Goal: Task Accomplishment & Management: Use online tool/utility

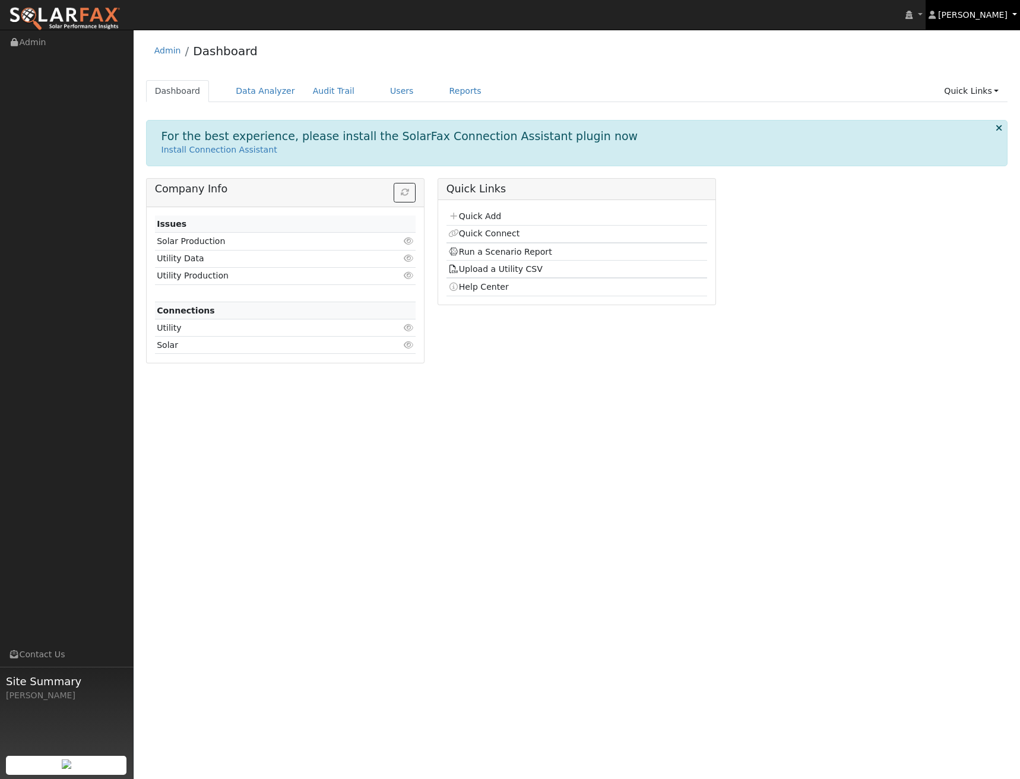
click at [962, 22] on link "[PERSON_NAME]" at bounding box center [973, 15] width 95 height 30
click at [803, 91] on ul "Dashboard Data Analyzer Audit Trail Users Reports Quick Links Quick Add Quick C…" at bounding box center [577, 91] width 862 height 22
click at [381, 89] on link "Users" at bounding box center [402, 91] width 42 height 22
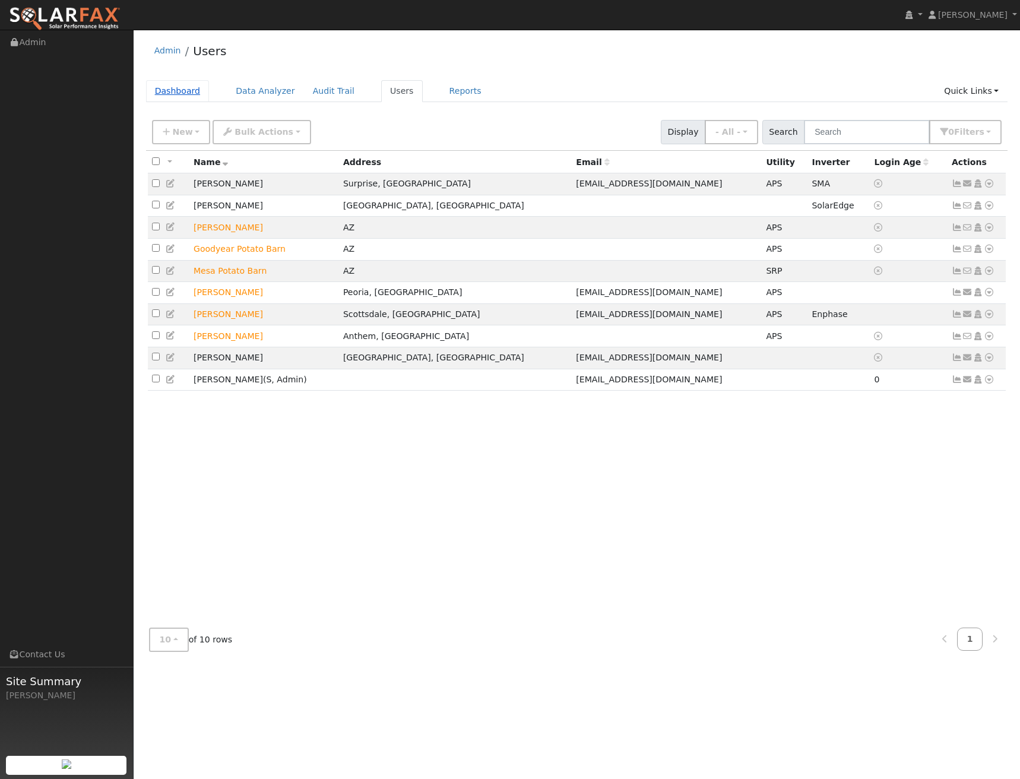
click at [162, 93] on link "Dashboard" at bounding box center [178, 91] width 64 height 22
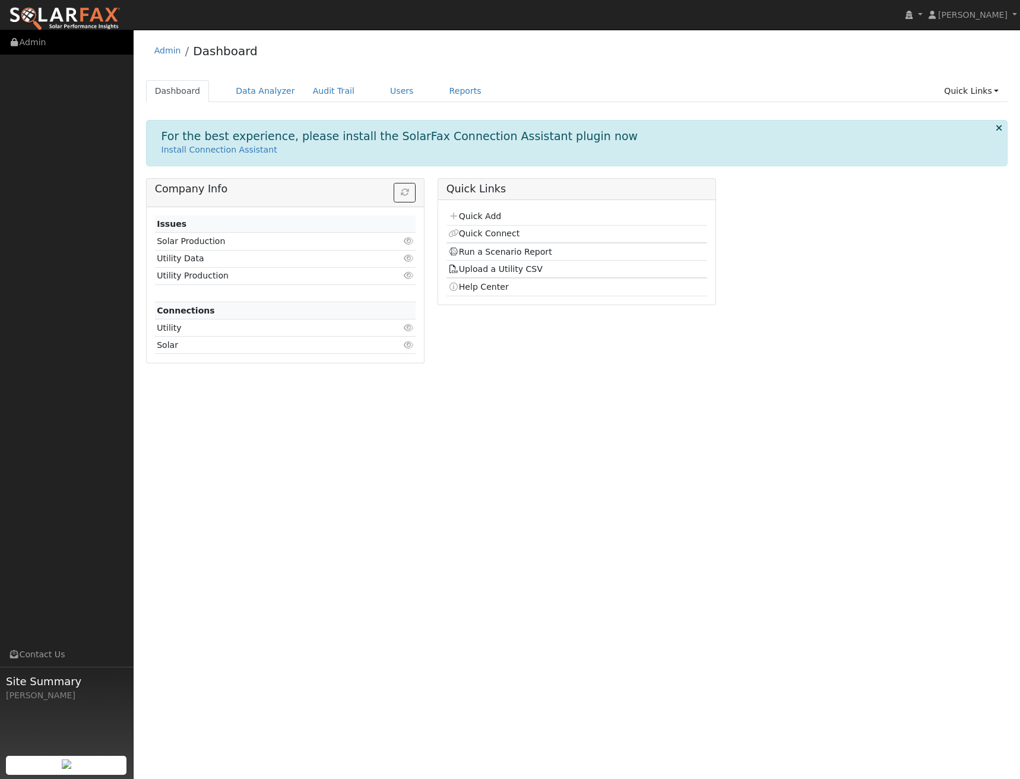
click at [26, 42] on link "Admin" at bounding box center [67, 42] width 134 height 24
click at [391, 94] on link "Users" at bounding box center [402, 91] width 42 height 22
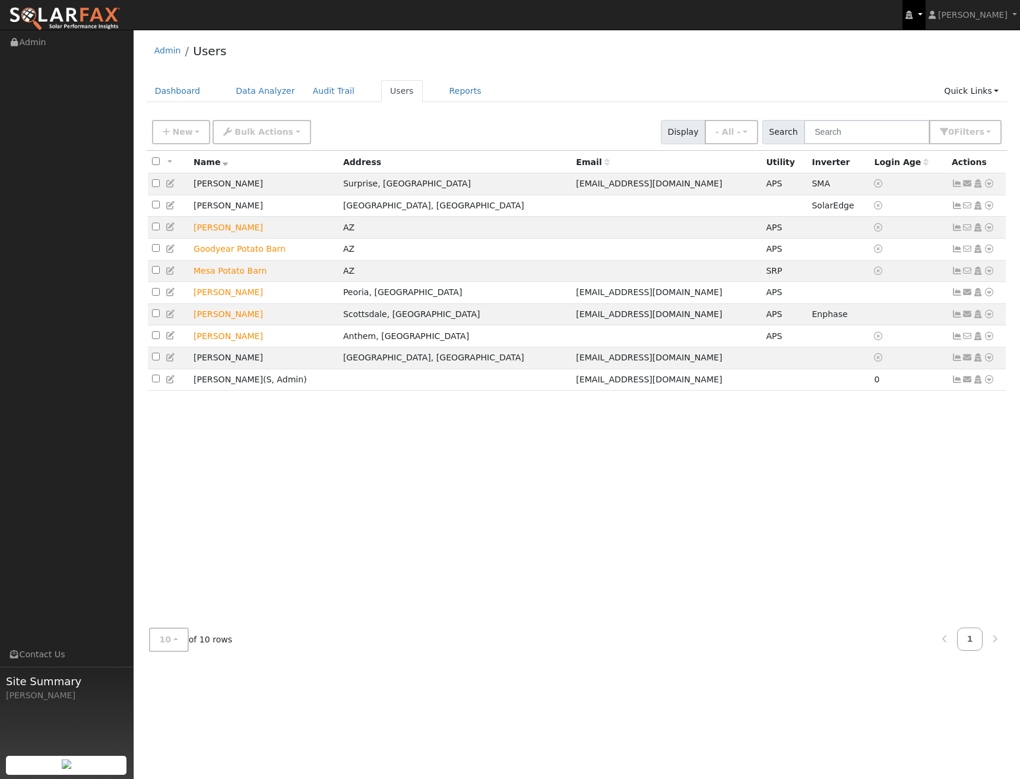
click at [925, 8] on link at bounding box center [914, 15] width 23 height 30
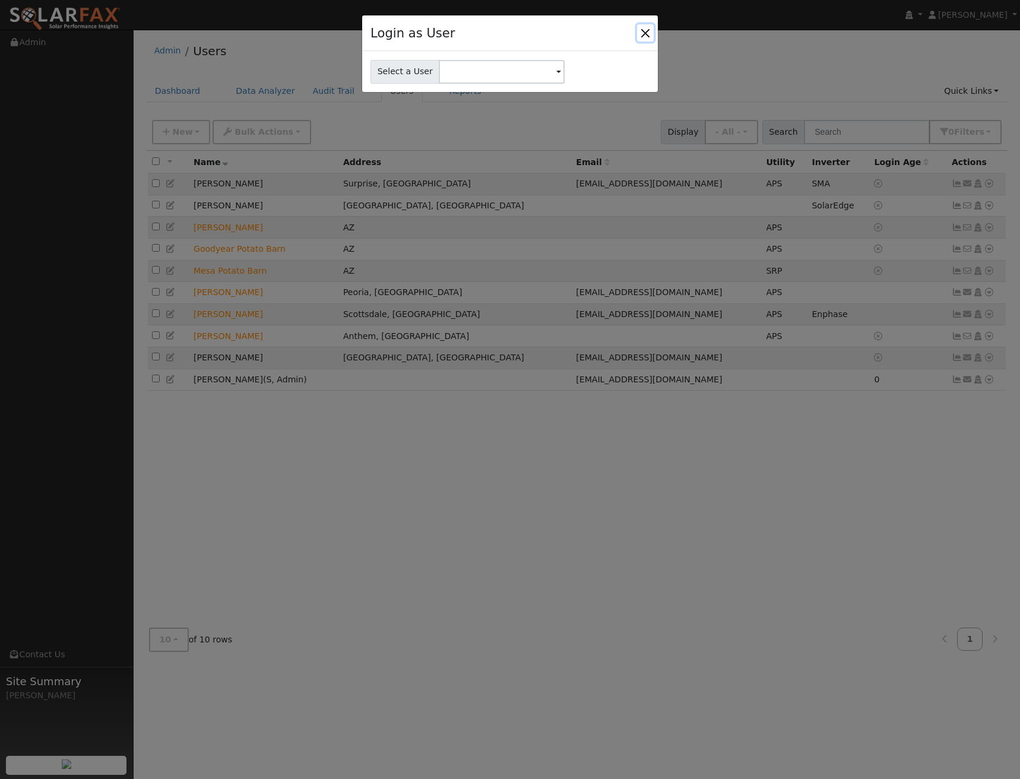
click at [647, 36] on button "Close" at bounding box center [645, 32] width 17 height 17
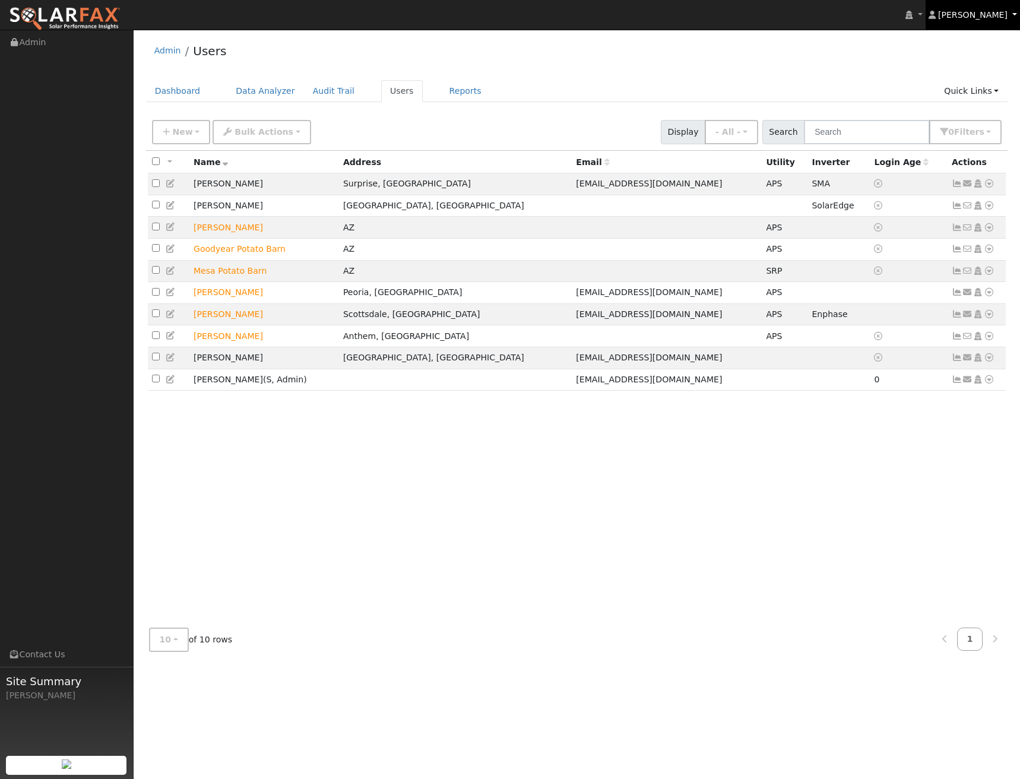
click at [997, 15] on span "[PERSON_NAME]" at bounding box center [973, 15] width 69 height 10
click at [833, 57] on div "Admin Users" at bounding box center [577, 54] width 862 height 36
click at [175, 128] on span "New" at bounding box center [182, 132] width 20 height 10
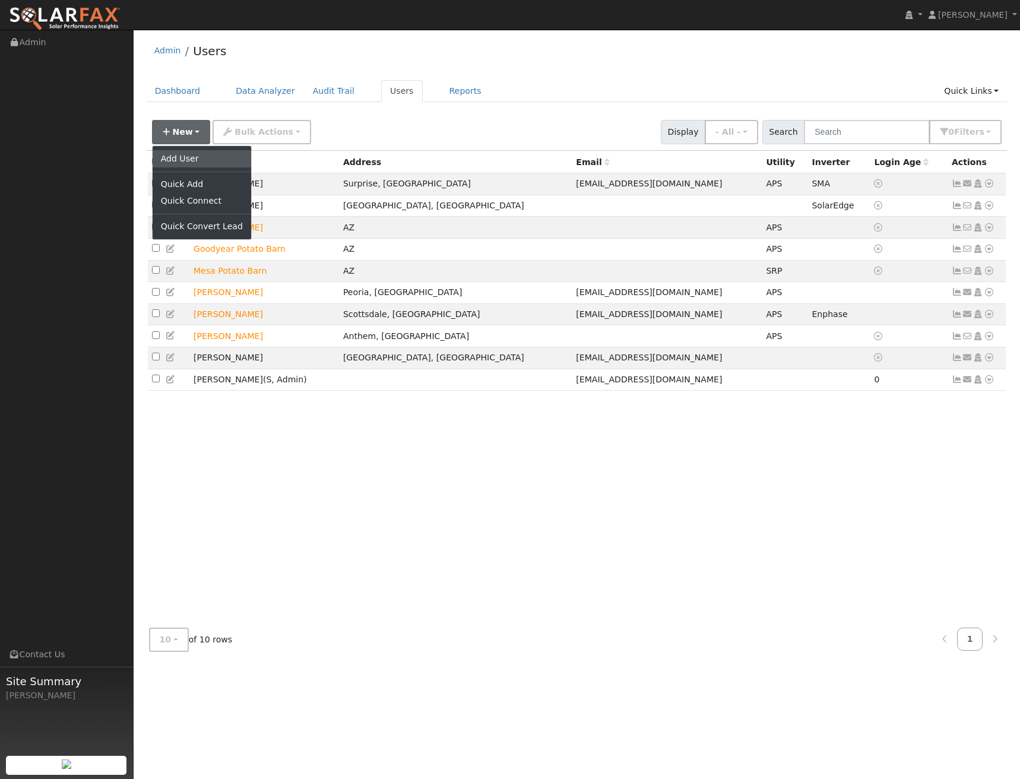
click at [189, 163] on link "Add User" at bounding box center [202, 158] width 99 height 17
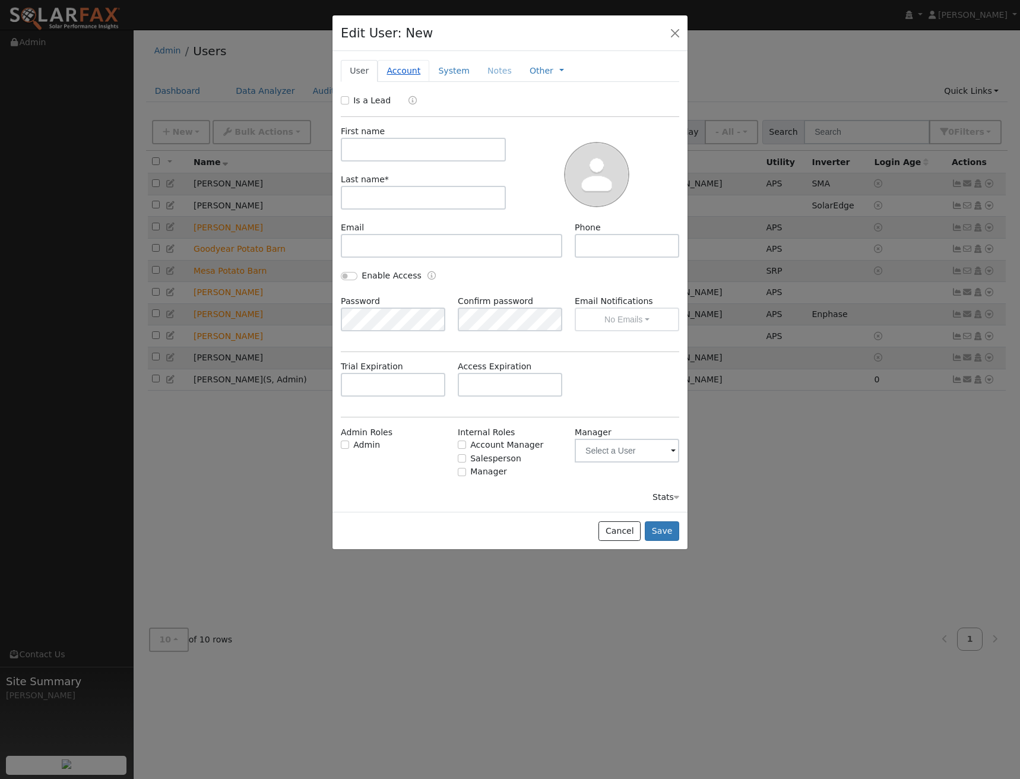
click at [403, 77] on link "Account" at bounding box center [404, 71] width 52 height 22
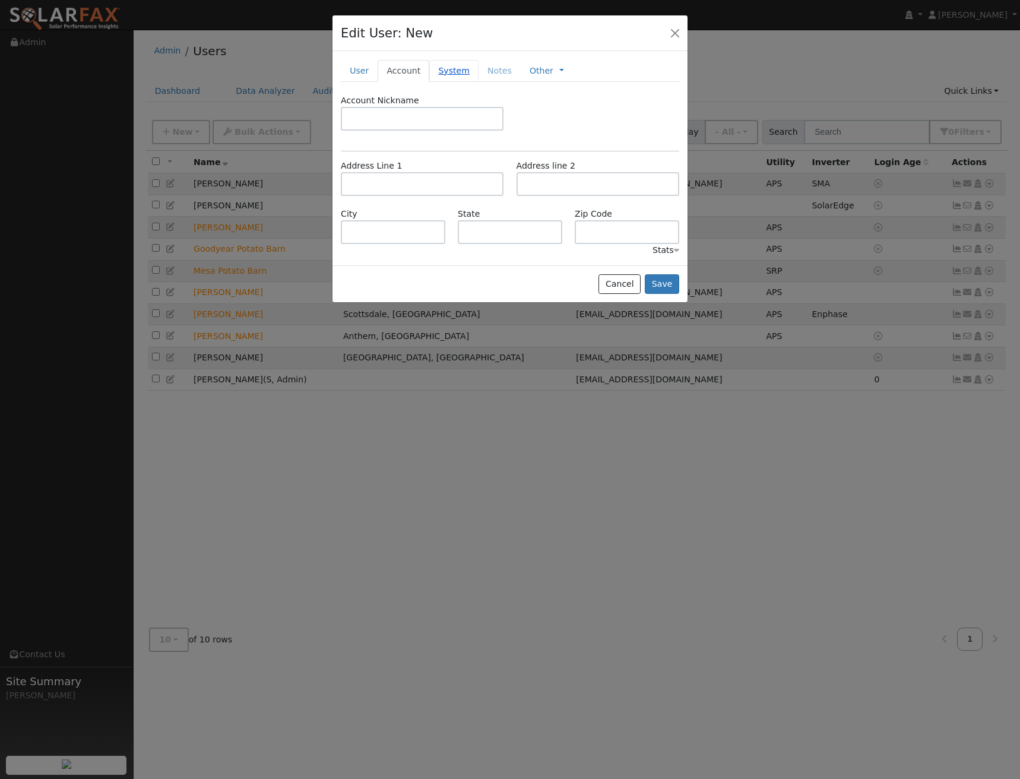
click at [441, 71] on link "System" at bounding box center [453, 71] width 49 height 22
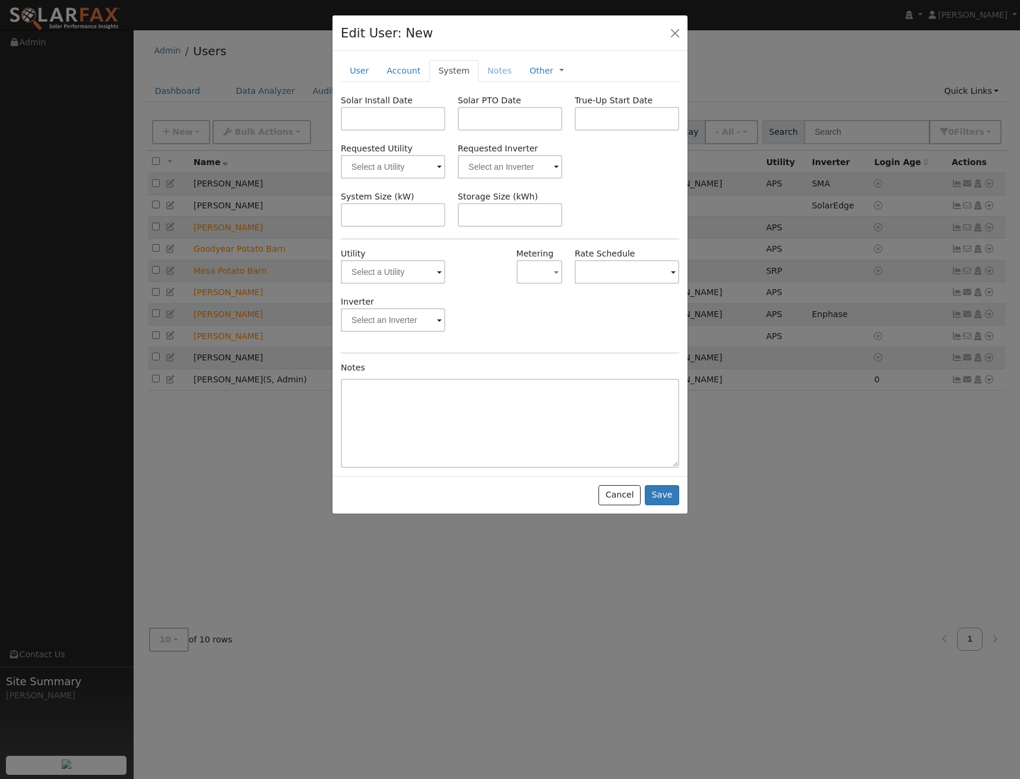
click at [485, 71] on li "Notes" at bounding box center [500, 70] width 42 height 21
click at [366, 70] on link "User" at bounding box center [359, 71] width 37 height 22
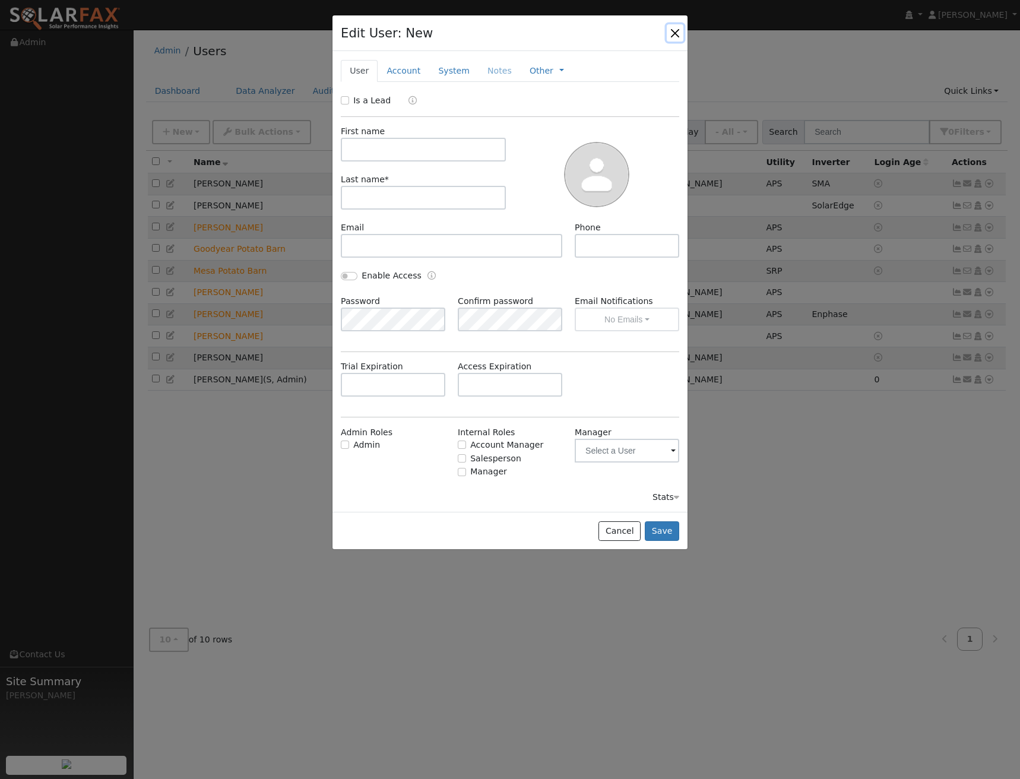
click at [678, 35] on button "button" at bounding box center [675, 32] width 17 height 17
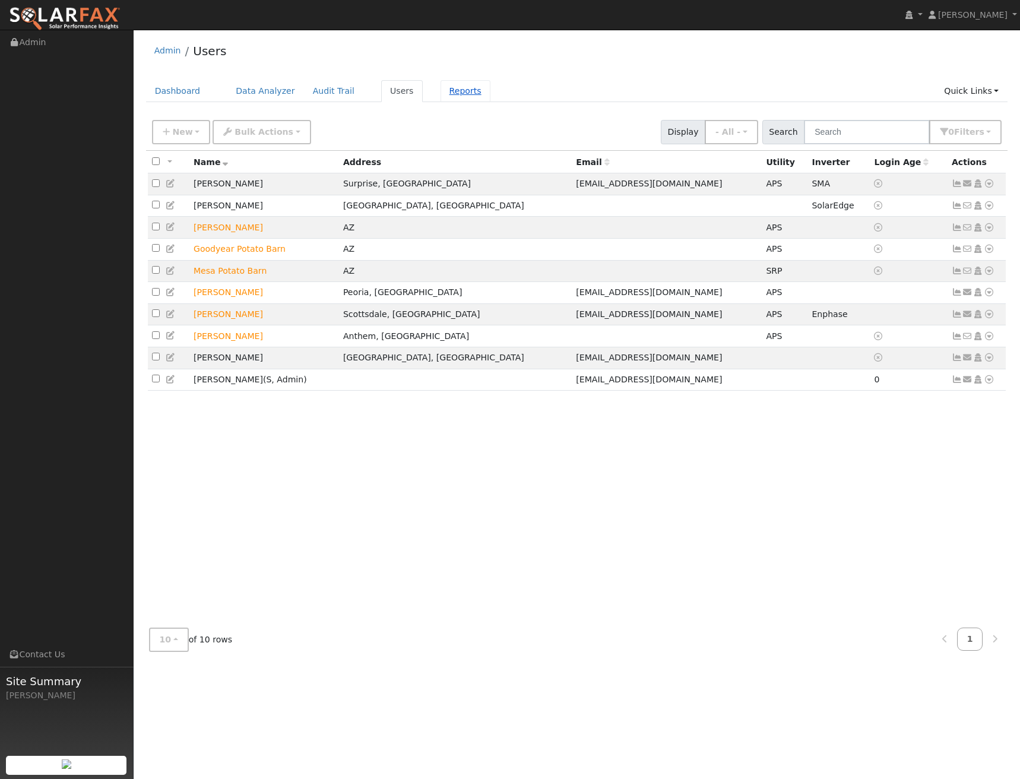
click at [453, 89] on link "Reports" at bounding box center [466, 91] width 50 height 22
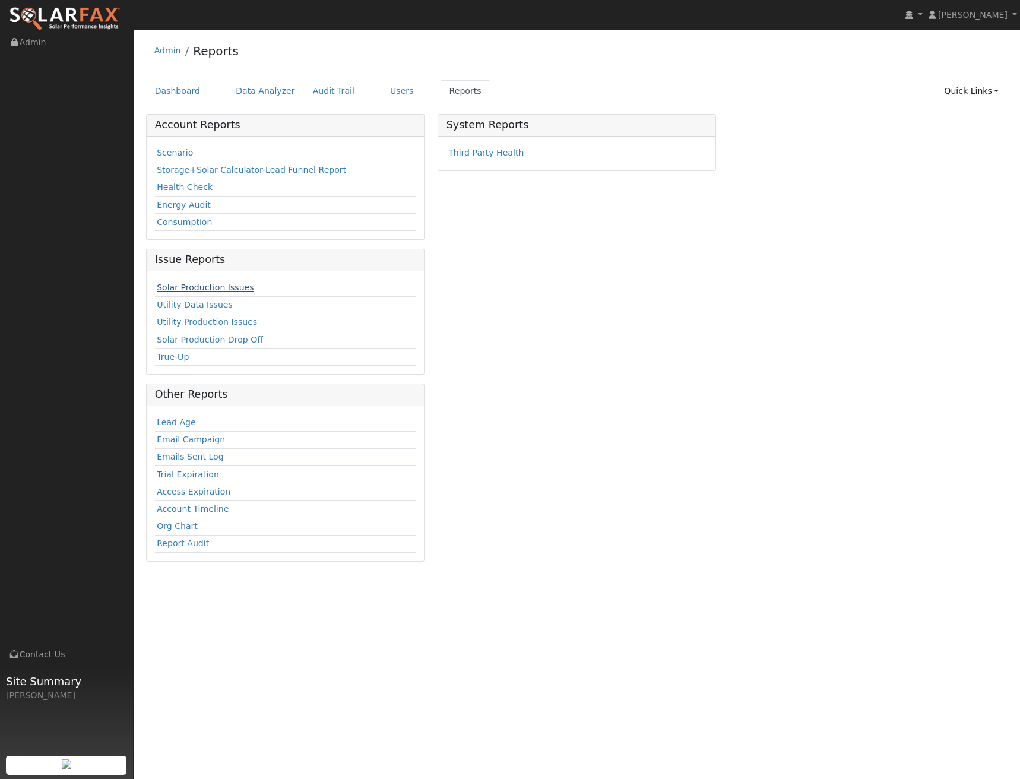
click at [210, 287] on link "Solar Production Issues" at bounding box center [205, 288] width 97 height 10
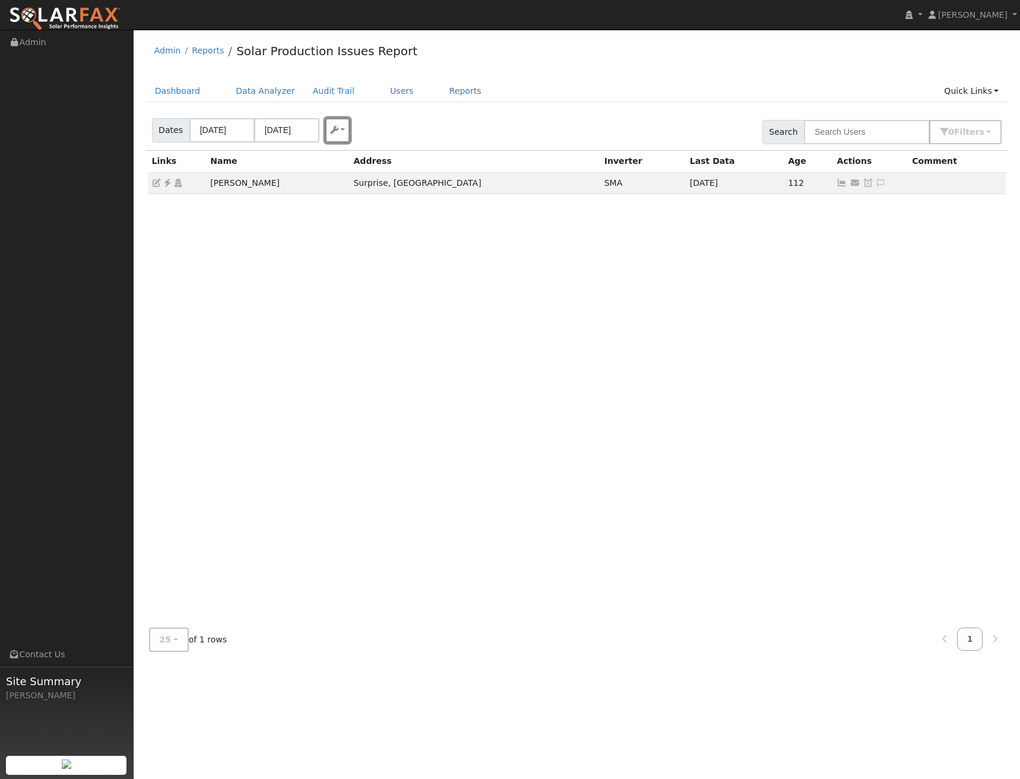
click at [339, 135] on button "button" at bounding box center [338, 130] width 25 height 24
click at [417, 117] on div "Dates 09/19/2025 09/22/2025 Export CSV Search 0 Filter s My accounts Include Le…" at bounding box center [577, 130] width 867 height 40
click at [450, 90] on link "Reports" at bounding box center [466, 91] width 50 height 22
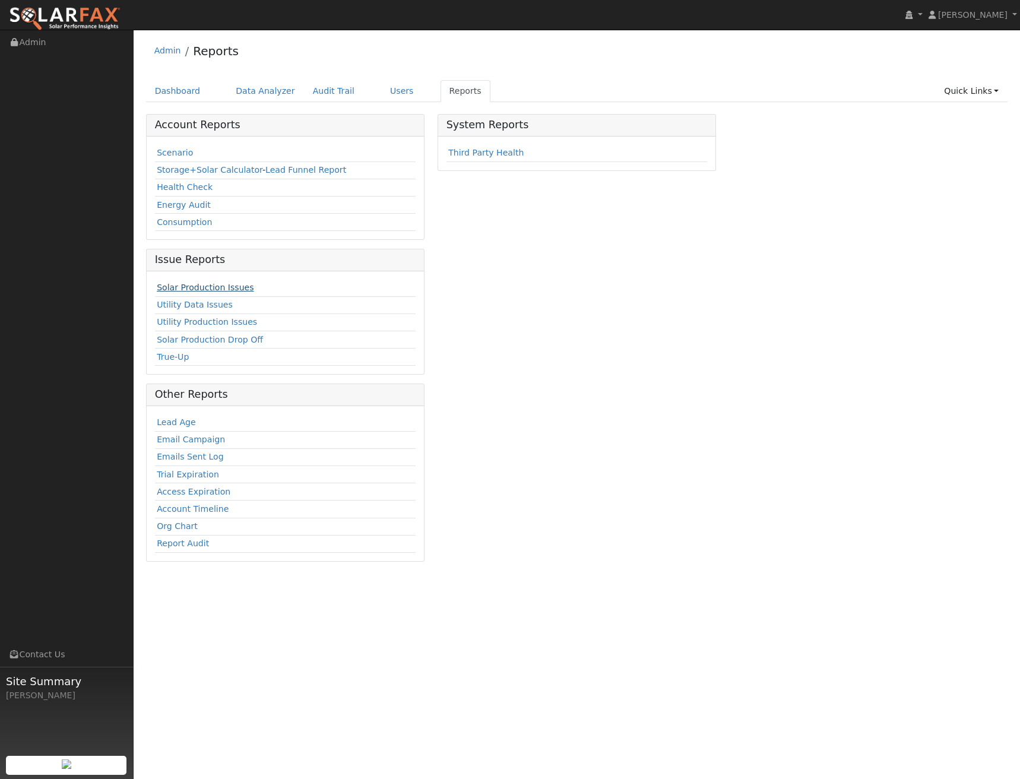
click at [230, 286] on link "Solar Production Issues" at bounding box center [205, 288] width 97 height 10
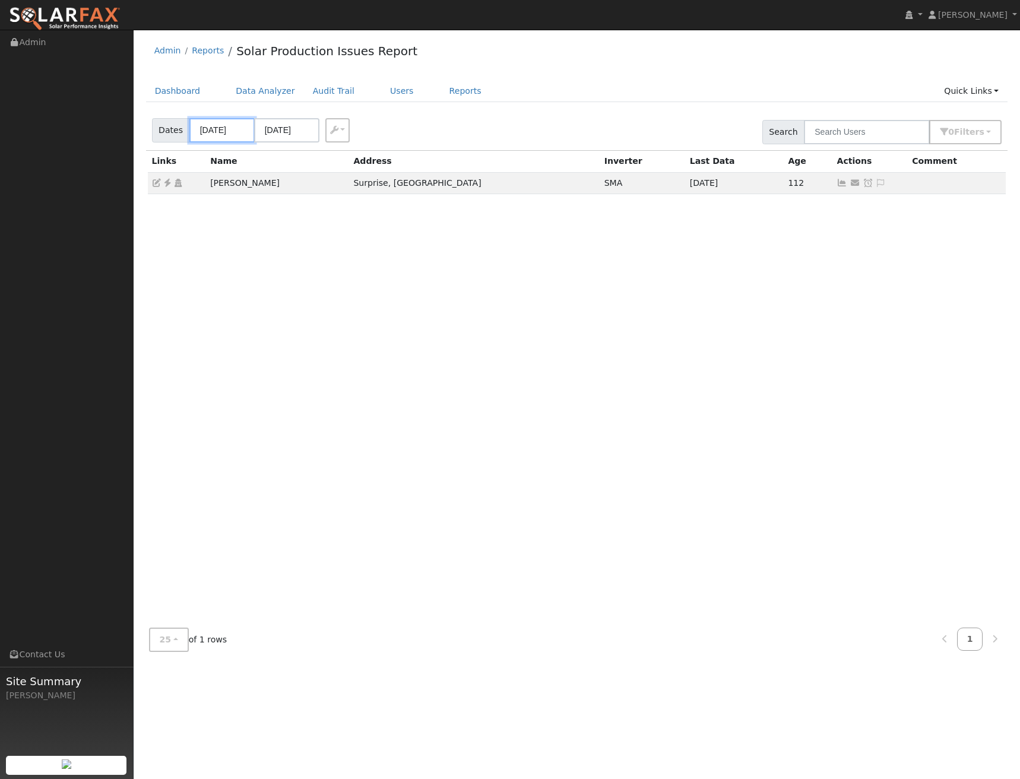
click at [207, 127] on input "[DATE]" at bounding box center [221, 130] width 65 height 24
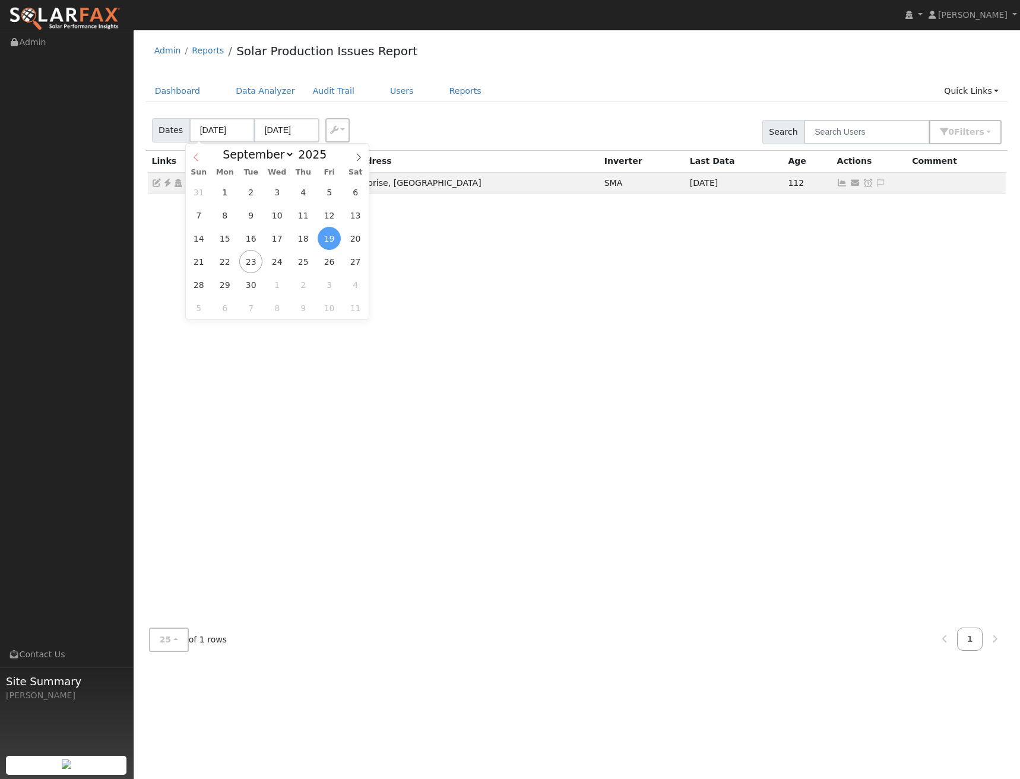
click at [194, 157] on icon at bounding box center [196, 157] width 4 height 8
select select "6"
click at [257, 191] on span "1" at bounding box center [250, 192] width 23 height 23
type input "[DATE]"
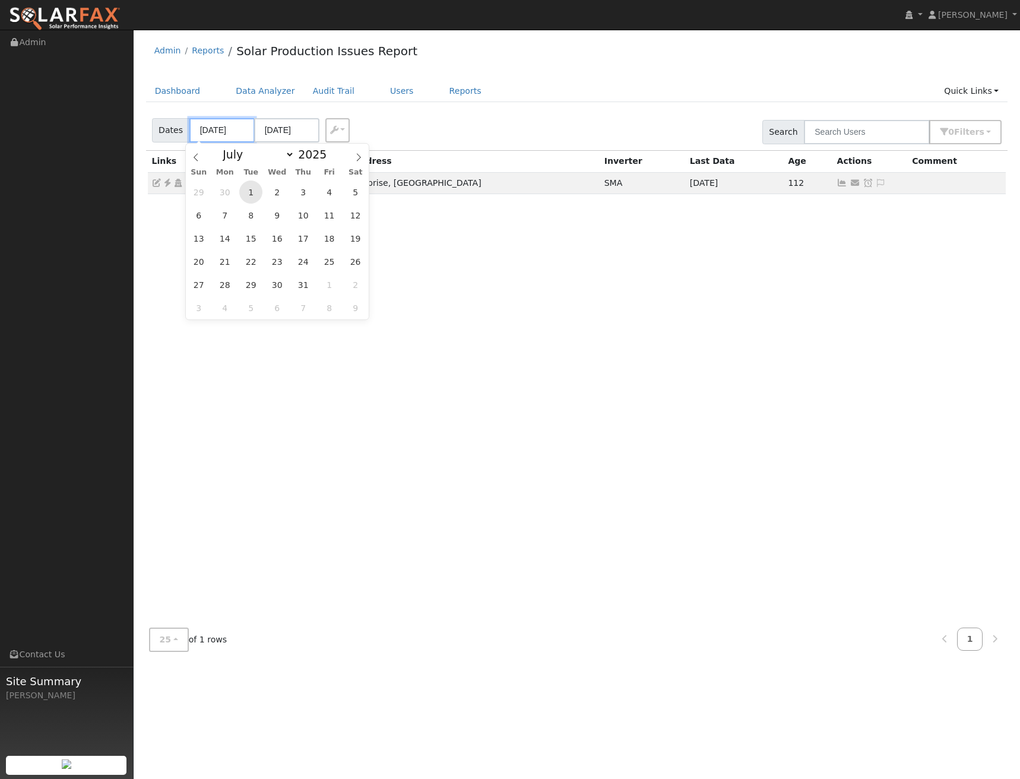
type input "[DATE]"
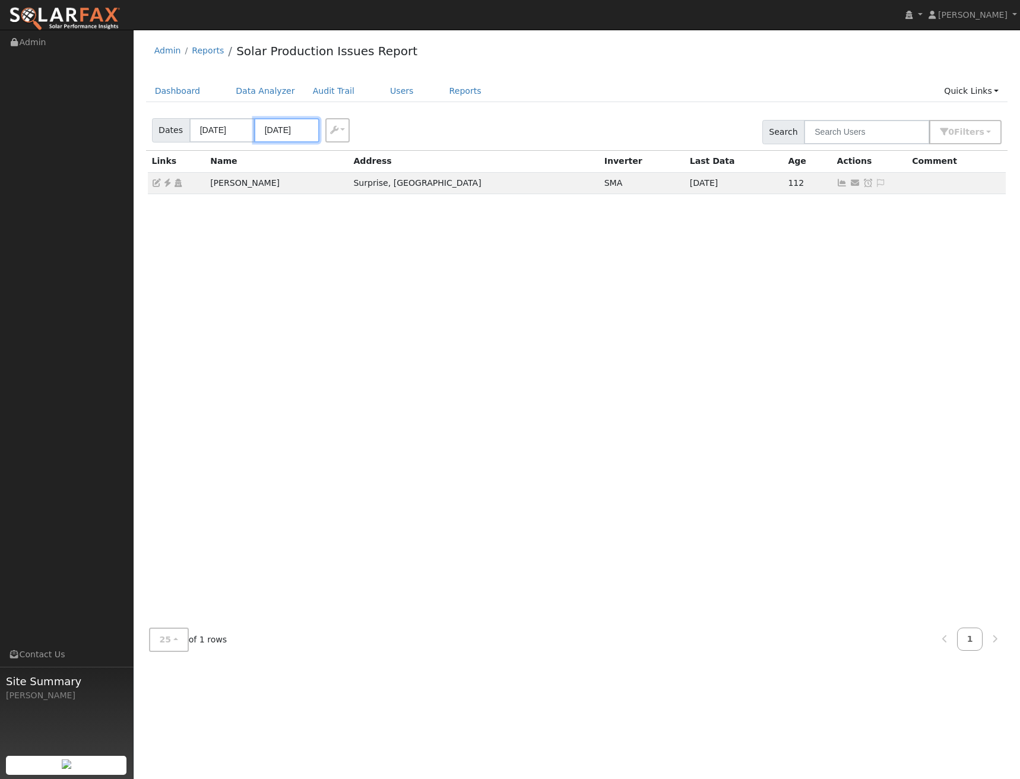
click at [282, 130] on input "[DATE]" at bounding box center [286, 130] width 65 height 24
click at [419, 156] on icon at bounding box center [423, 157] width 8 height 8
select select "8"
click at [370, 258] on span "25" at bounding box center [367, 261] width 23 height 23
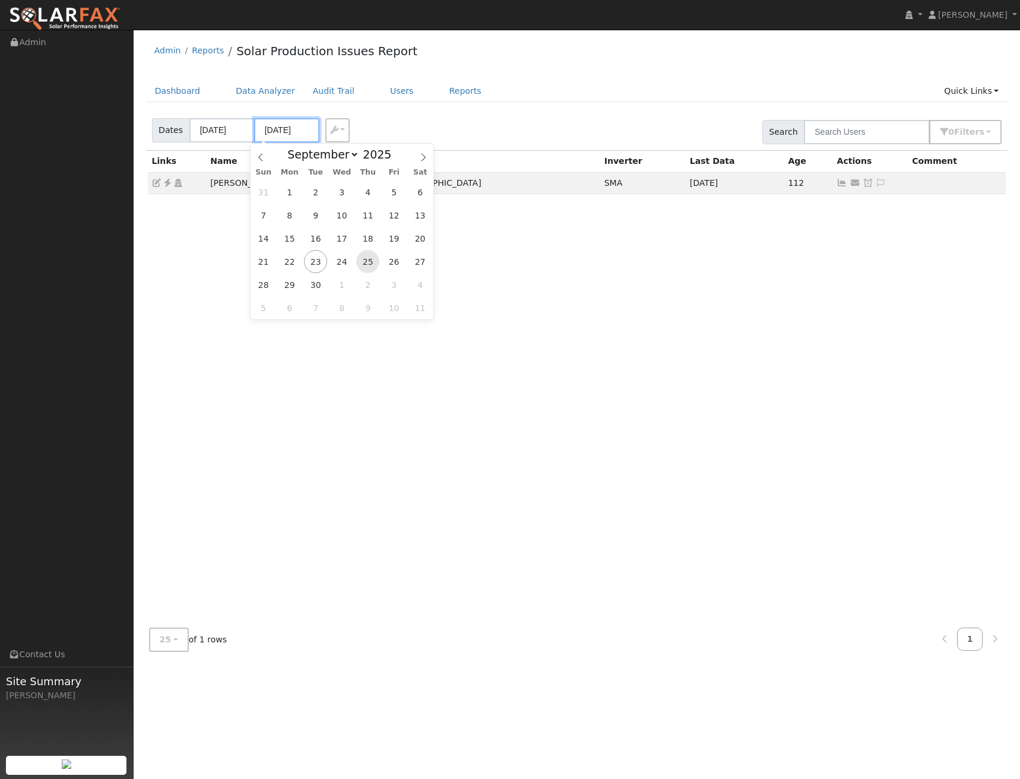
type input "[DATE]"
click at [383, 135] on div "Dates [DATE] [DATE] Export CSV Search 0 Filter s My accounts Include Leads Incl…" at bounding box center [577, 130] width 867 height 40
click at [441, 93] on link "Reports" at bounding box center [466, 91] width 50 height 22
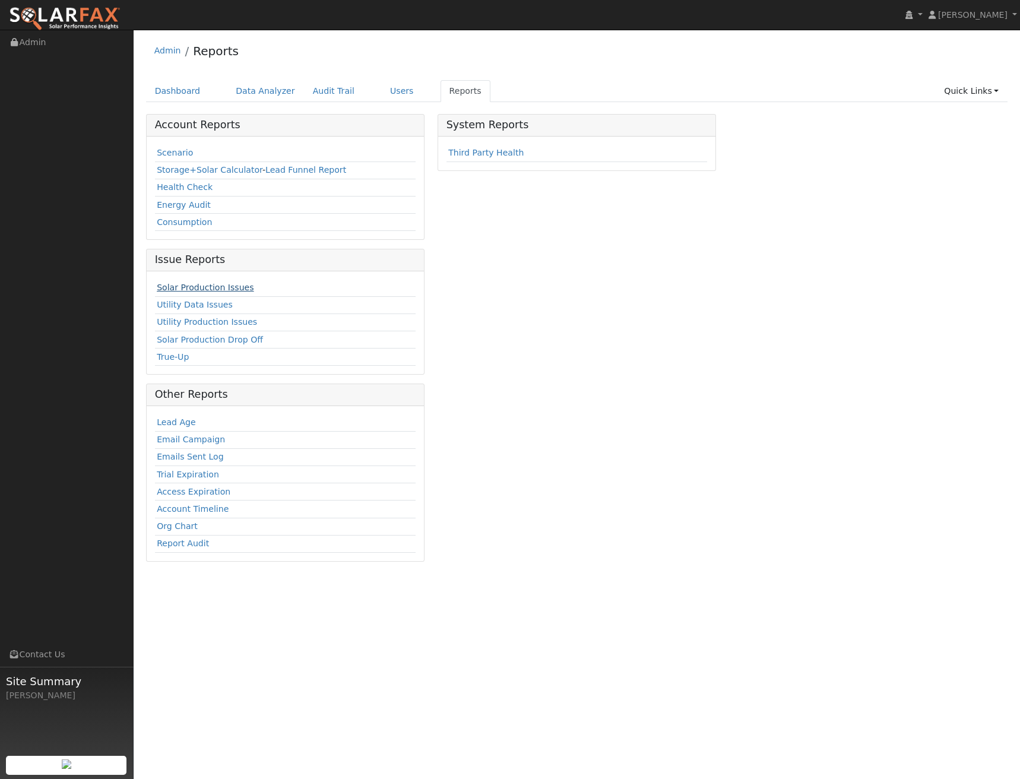
click at [206, 287] on link "Solar Production Issues" at bounding box center [205, 288] width 97 height 10
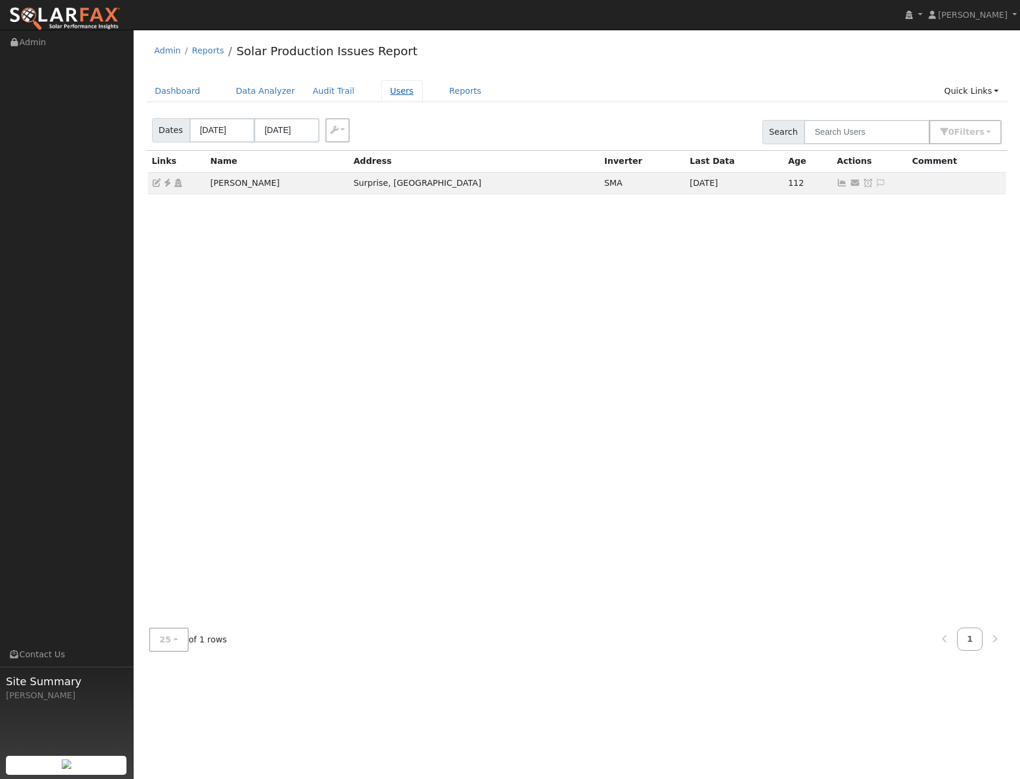
click at [381, 80] on link "Users" at bounding box center [402, 91] width 42 height 22
